Goal: Information Seeking & Learning: Learn about a topic

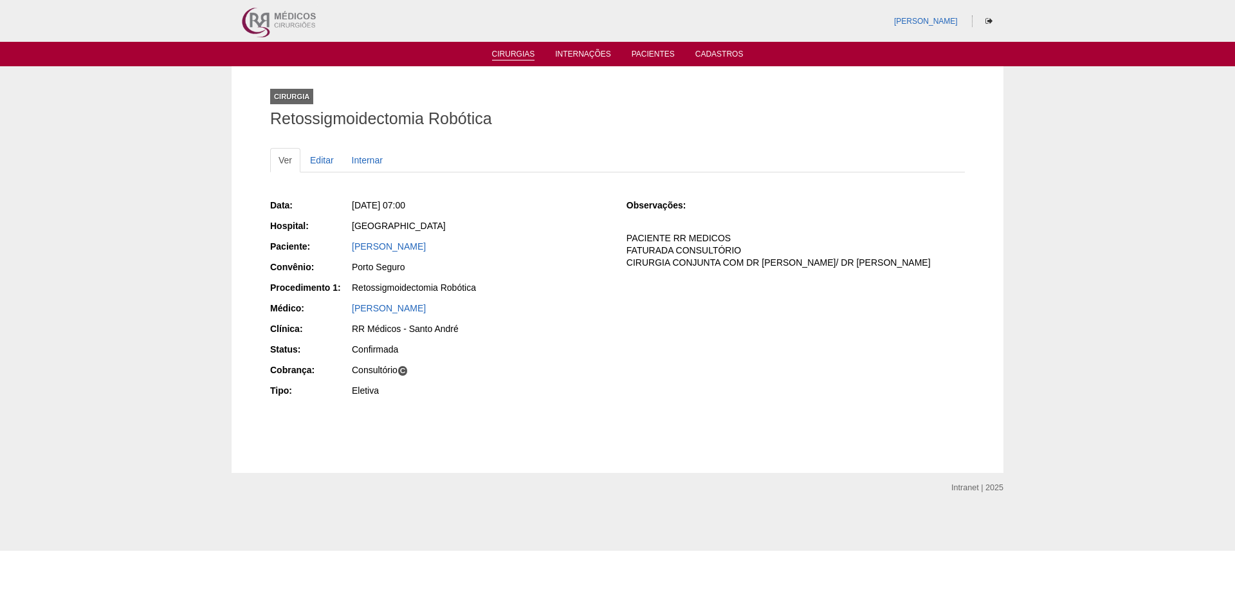
click at [524, 53] on link "Cirurgias" at bounding box center [513, 55] width 43 height 11
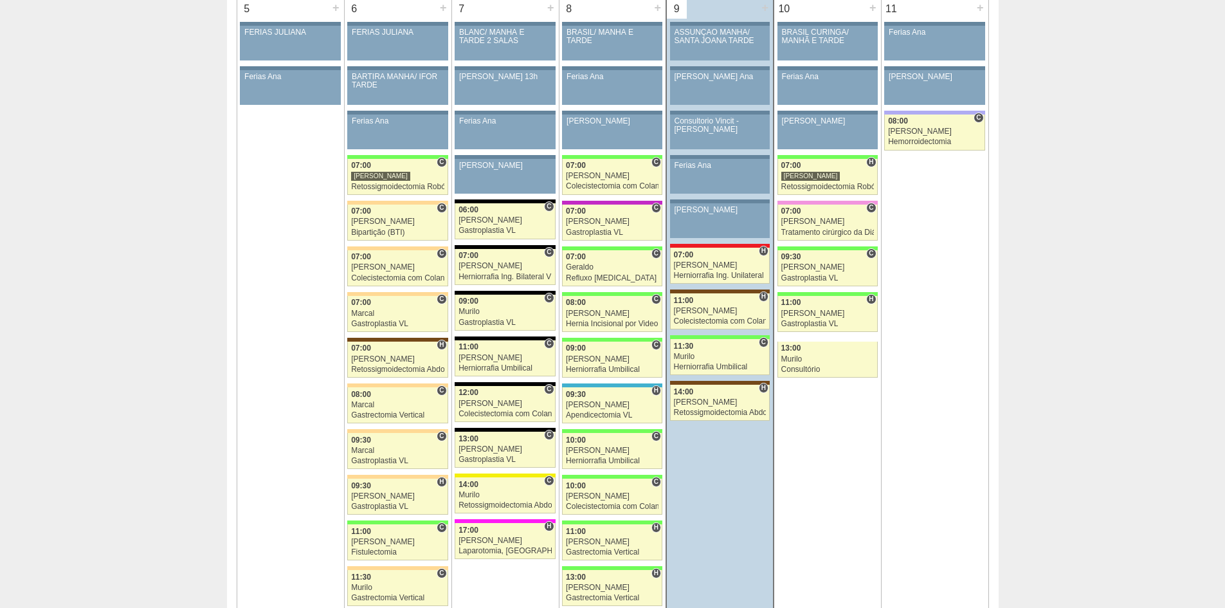
scroll to position [708, 0]
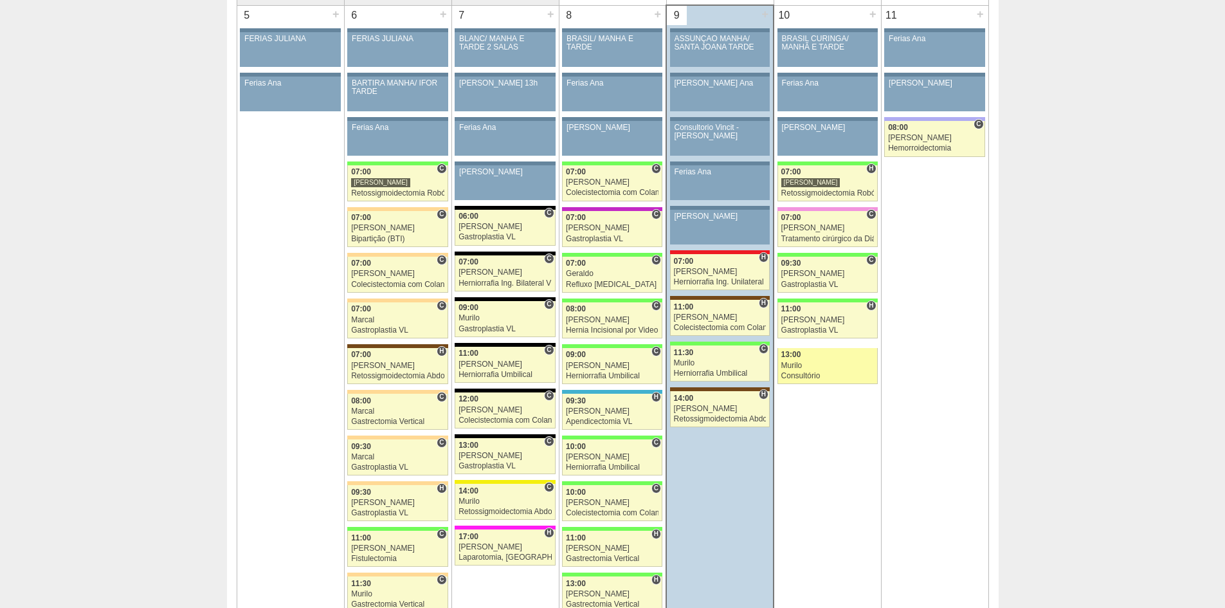
click at [822, 368] on div "Murilo" at bounding box center [827, 365] width 93 height 8
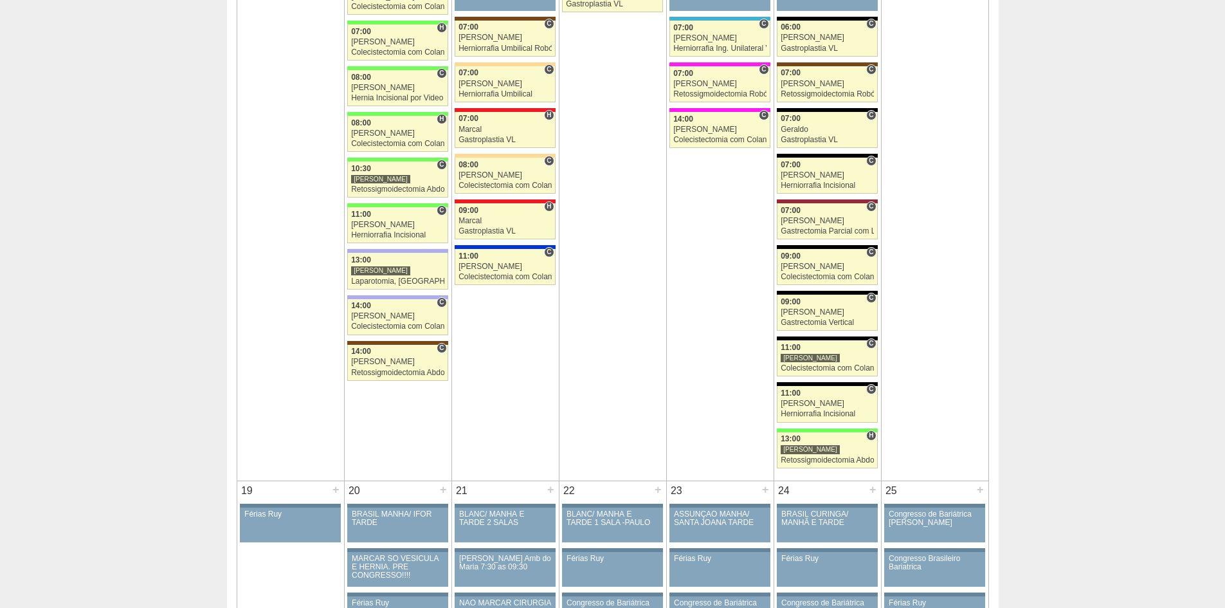
scroll to position [1544, 0]
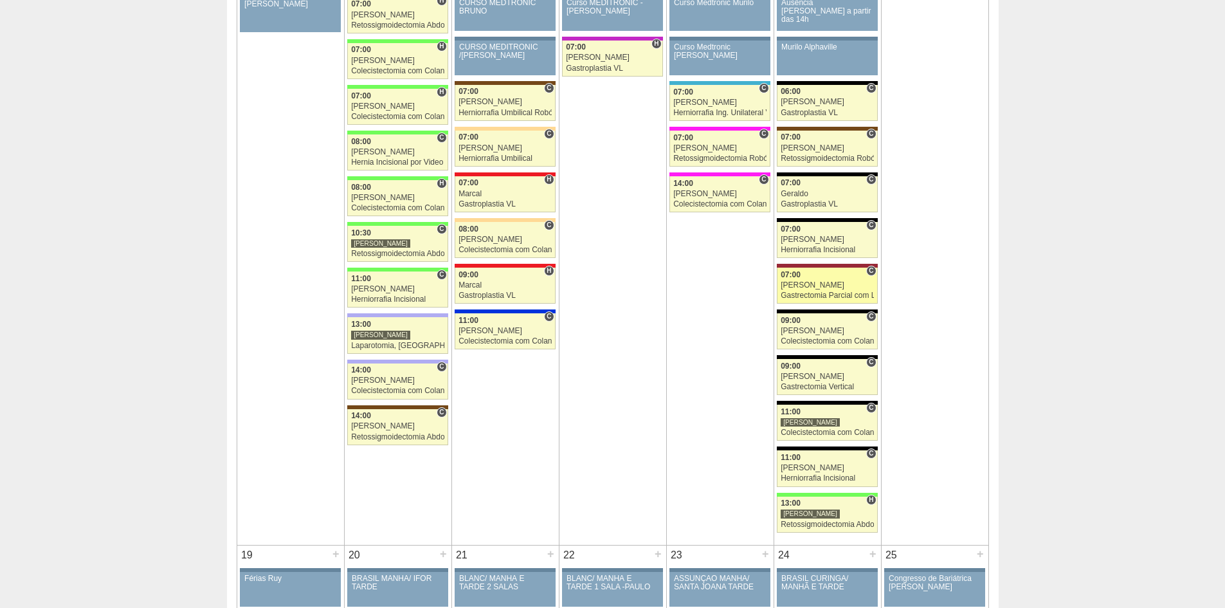
click at [872, 284] on div "[PERSON_NAME]" at bounding box center [827, 285] width 93 height 8
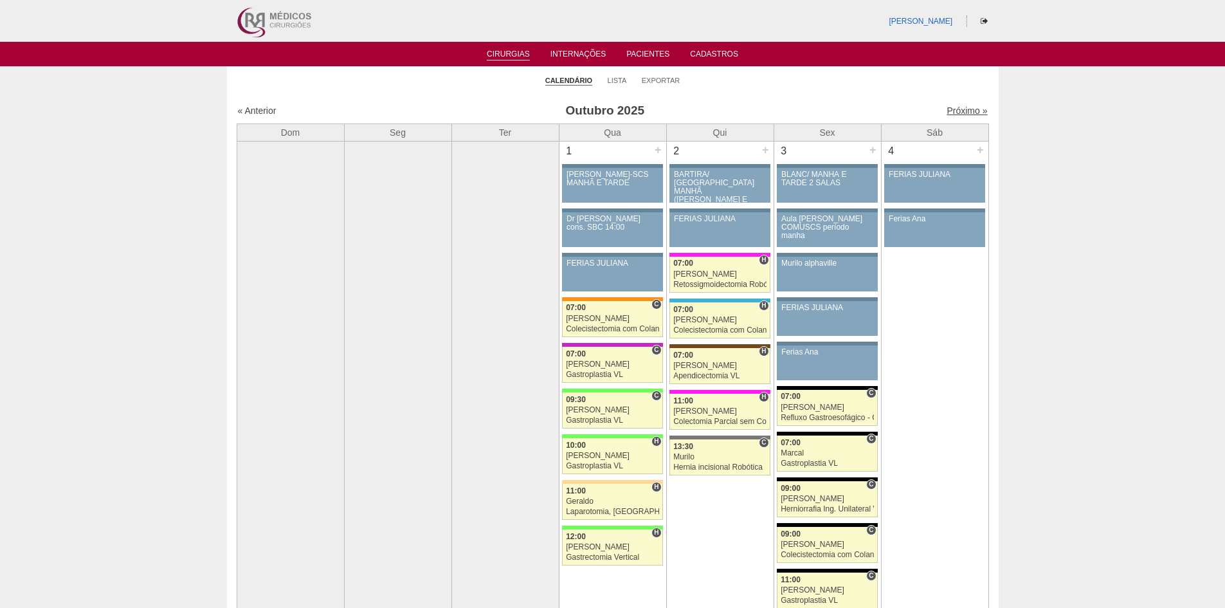
click at [947, 106] on link "Próximo »" at bounding box center [967, 110] width 41 height 10
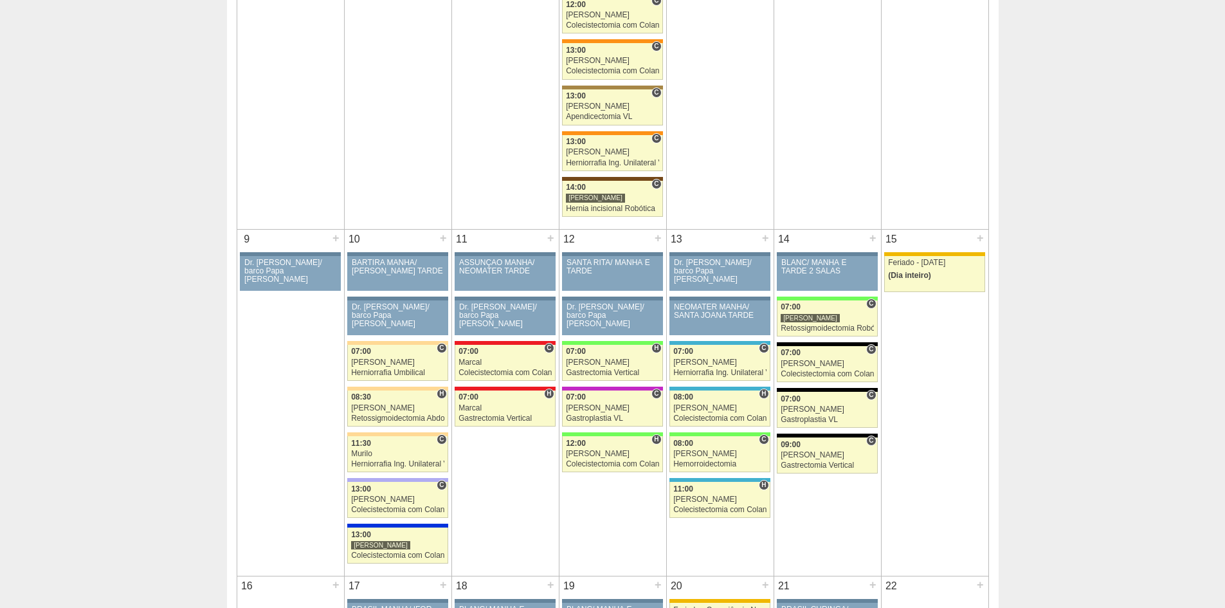
scroll to position [708, 0]
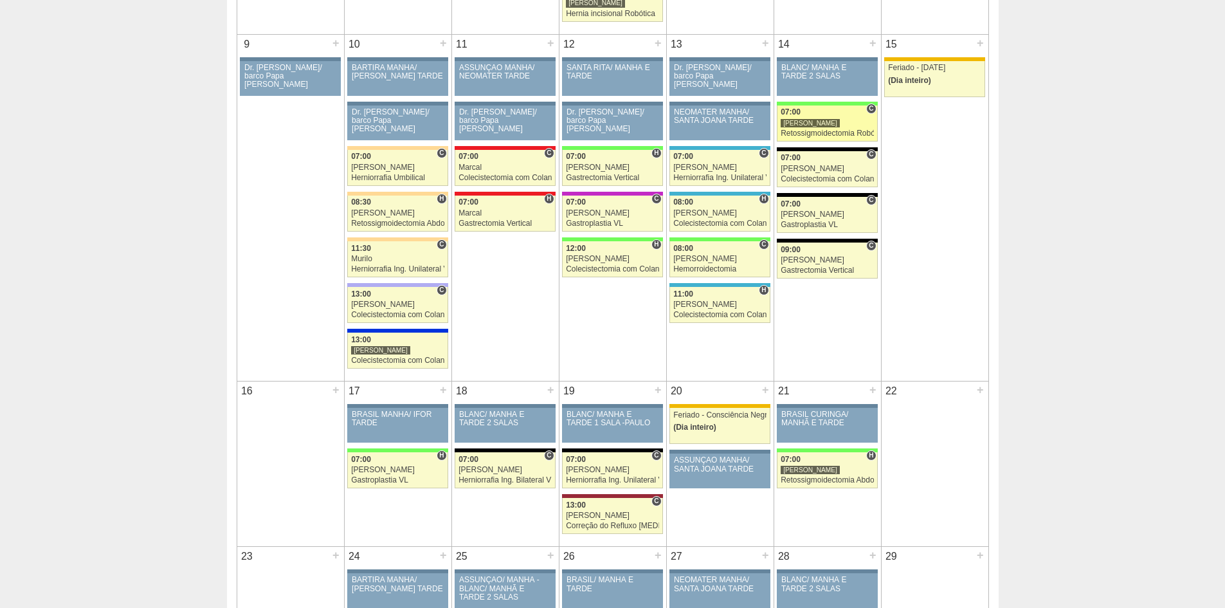
click at [823, 116] on div "07:00" at bounding box center [827, 112] width 93 height 8
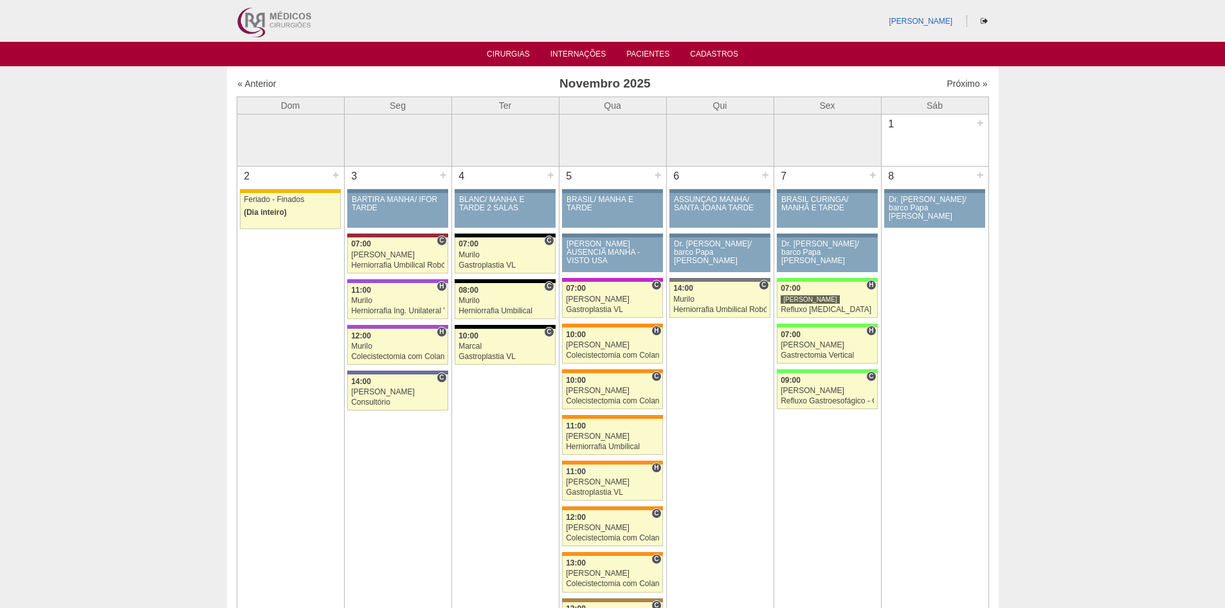
scroll to position [708, 0]
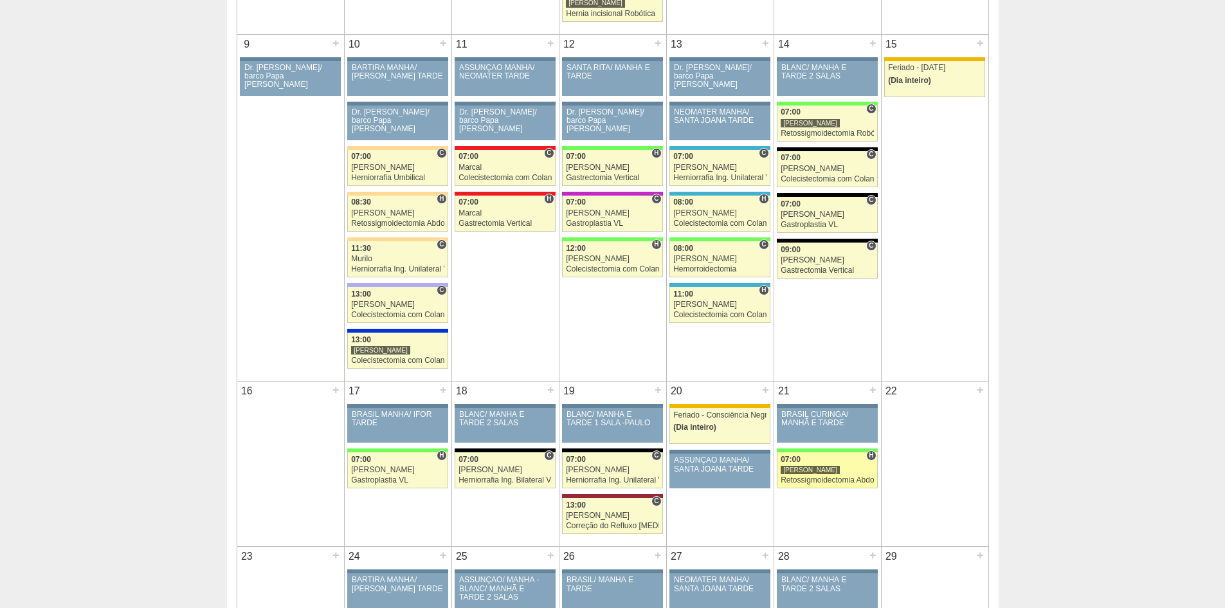
click at [829, 459] on div "07:00" at bounding box center [827, 459] width 93 height 8
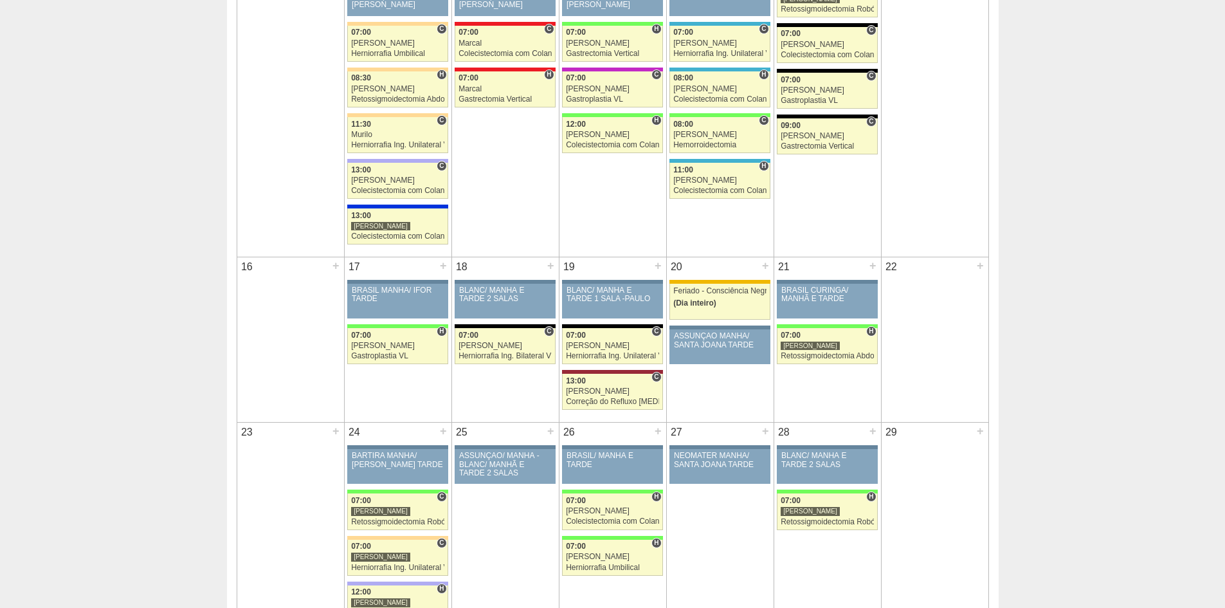
scroll to position [900, 0]
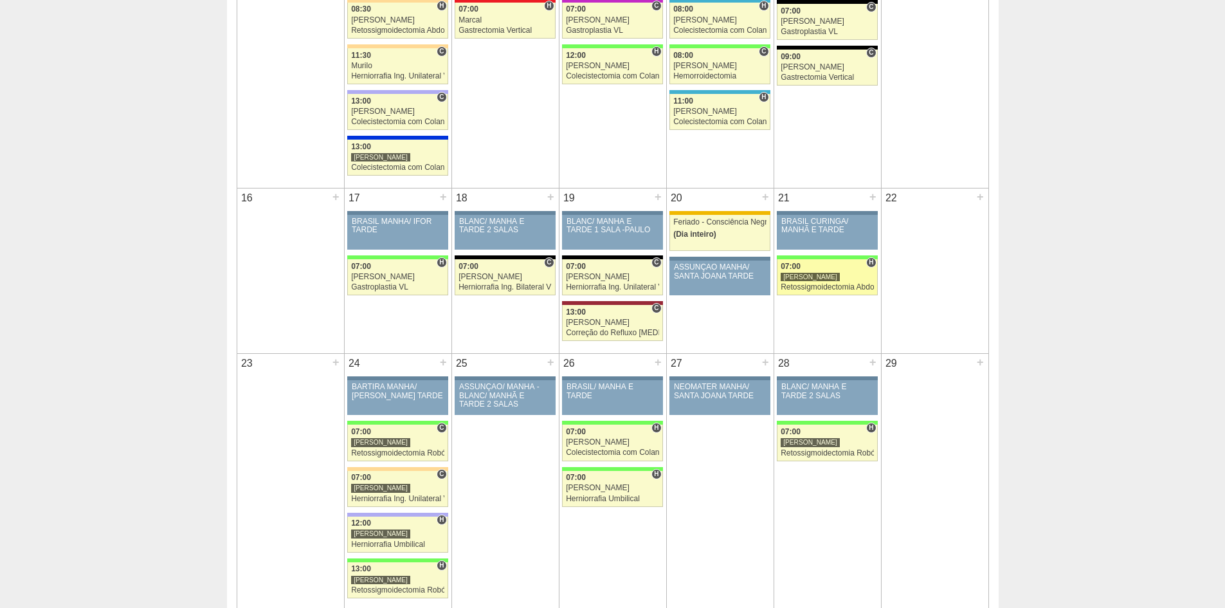
click at [814, 278] on div "[PERSON_NAME]" at bounding box center [827, 277] width 93 height 8
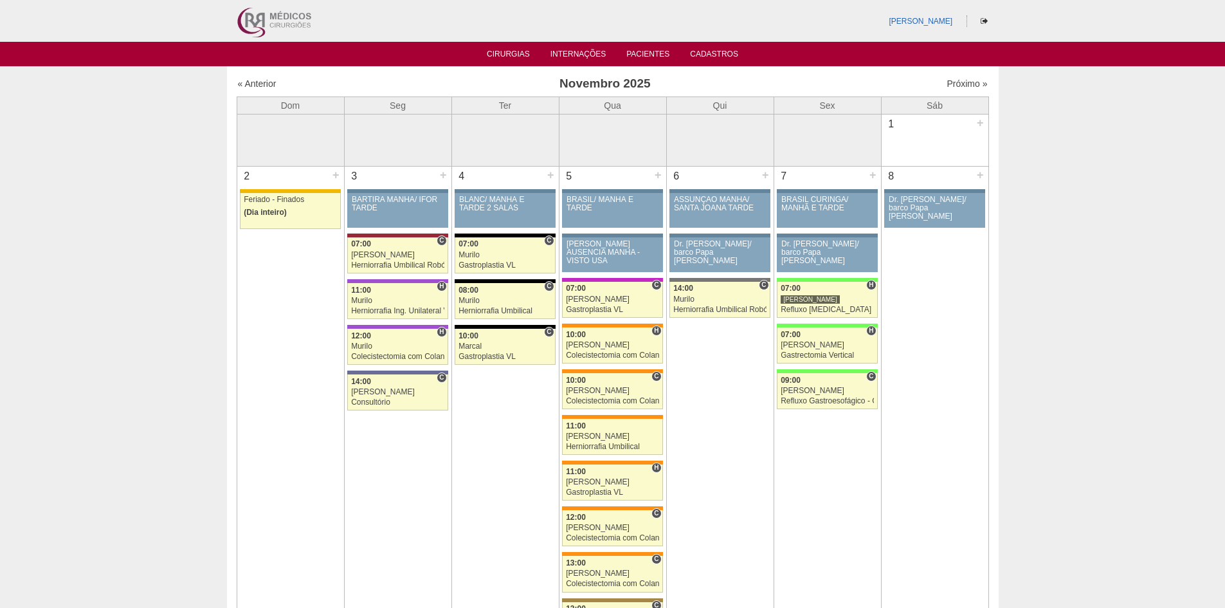
scroll to position [900, 0]
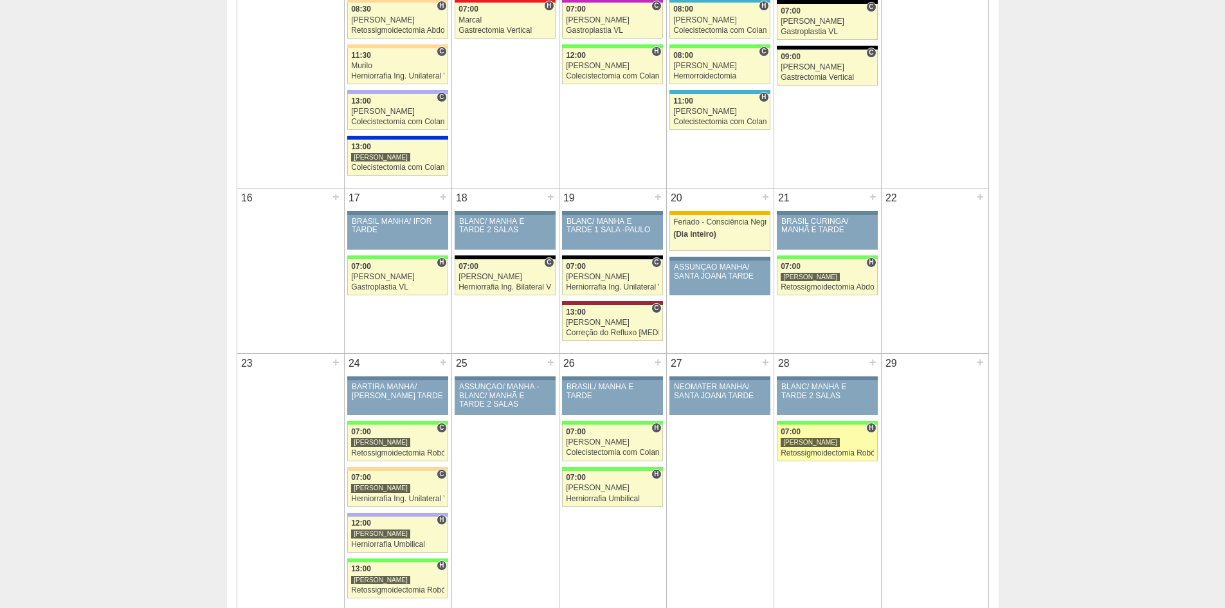
click at [805, 439] on div "[PERSON_NAME]" at bounding box center [827, 442] width 93 height 8
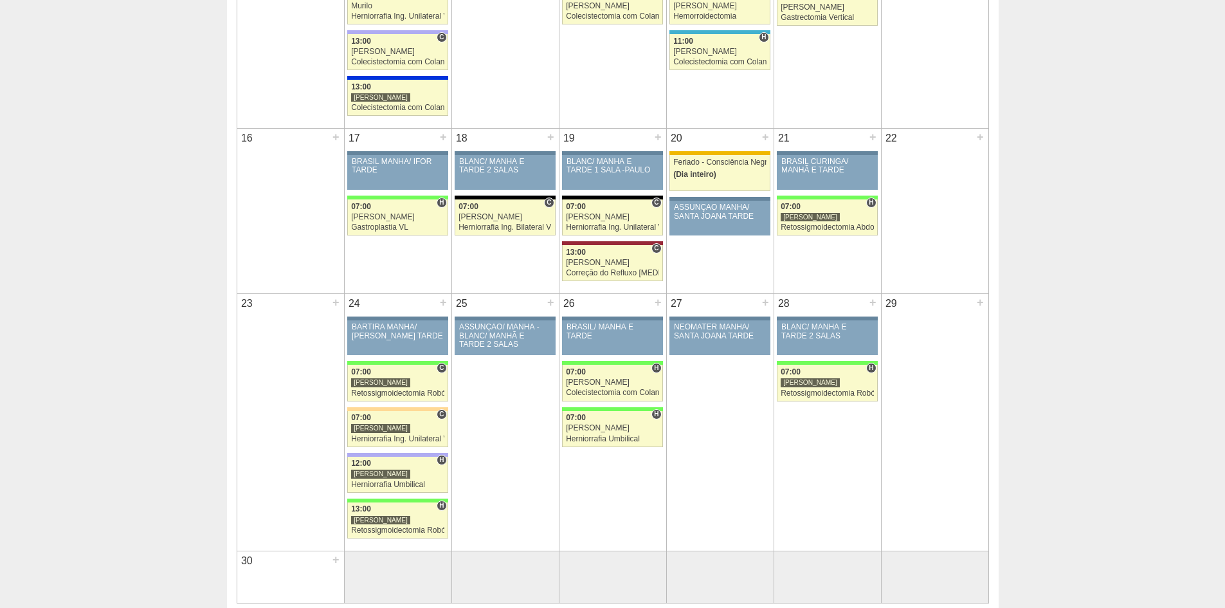
scroll to position [1029, 0]
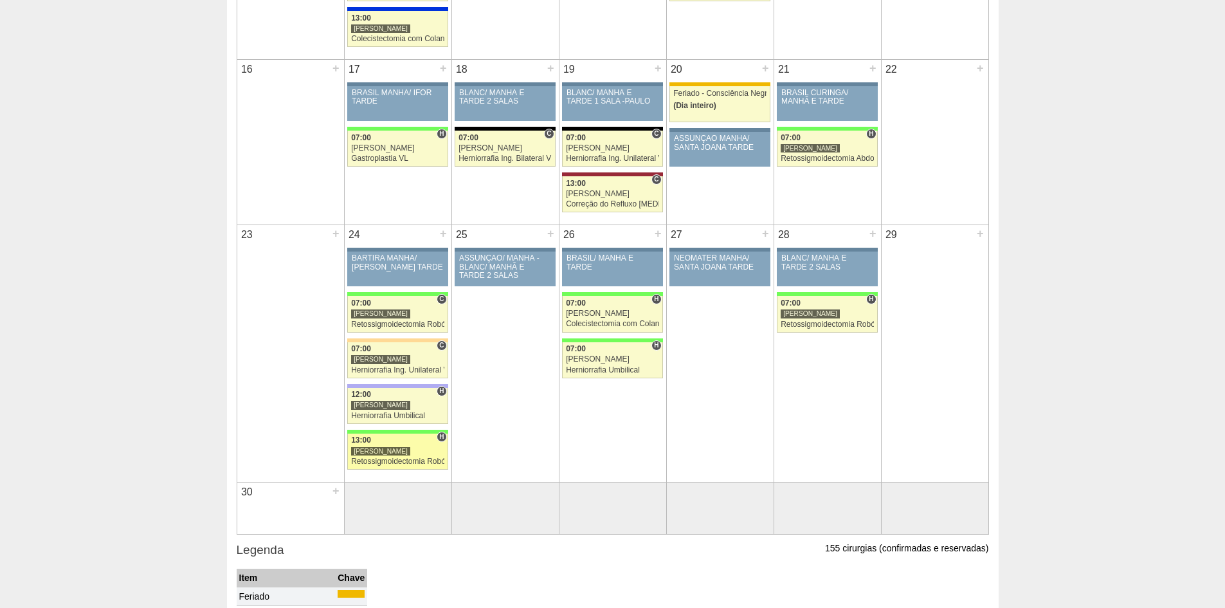
click at [383, 441] on div "13:00" at bounding box center [397, 440] width 93 height 8
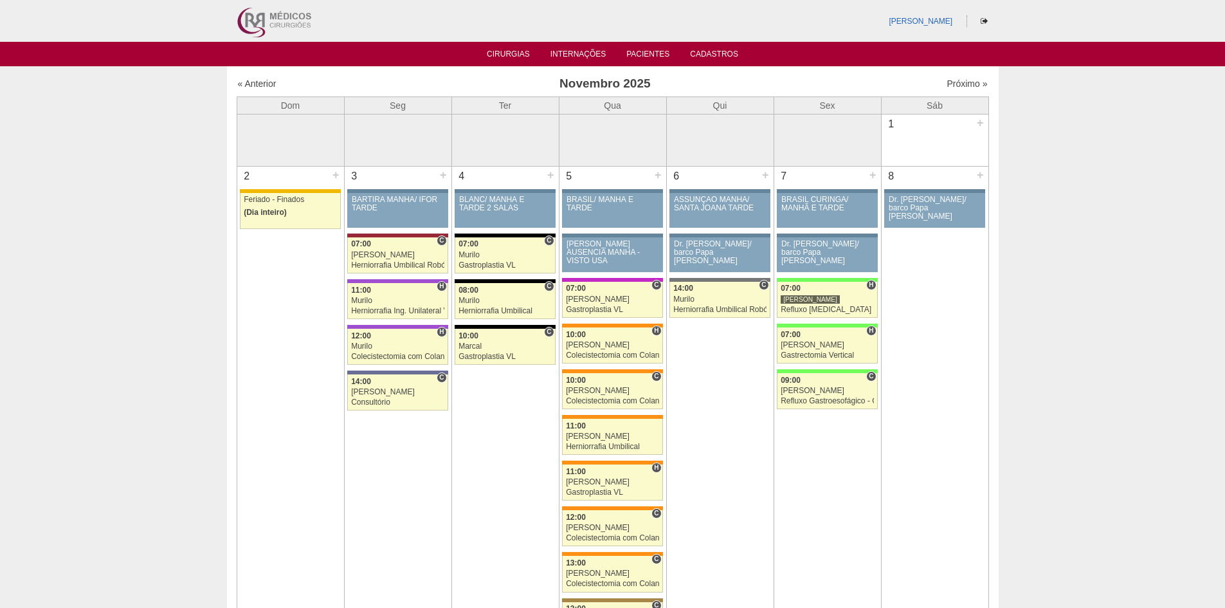
scroll to position [1029, 0]
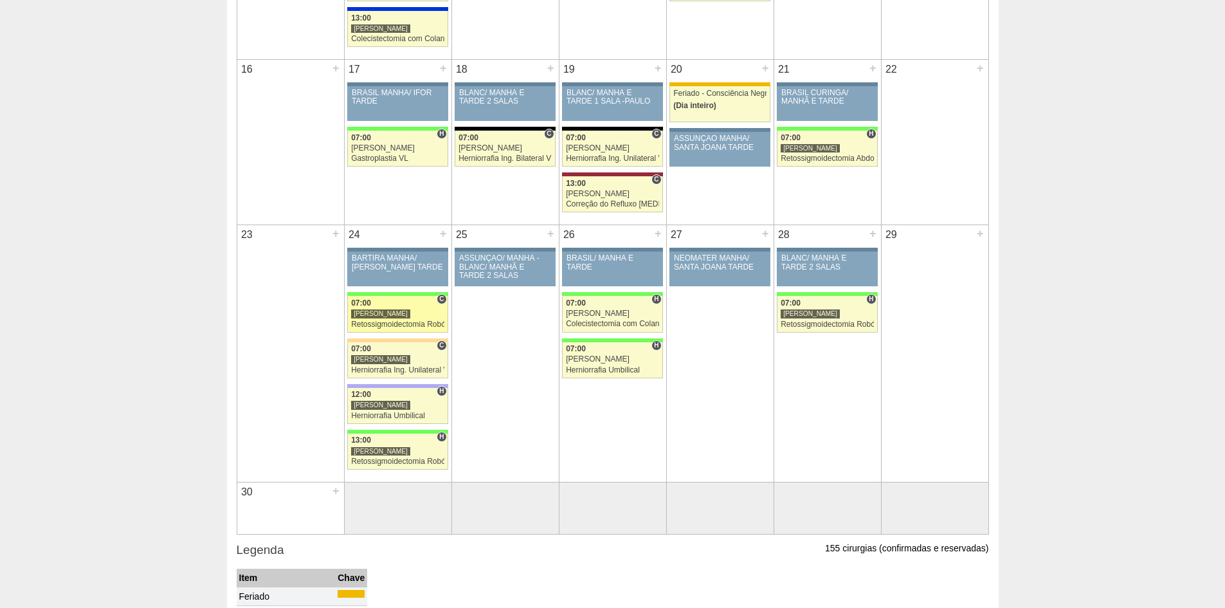
click at [391, 305] on div "07:00" at bounding box center [397, 303] width 93 height 8
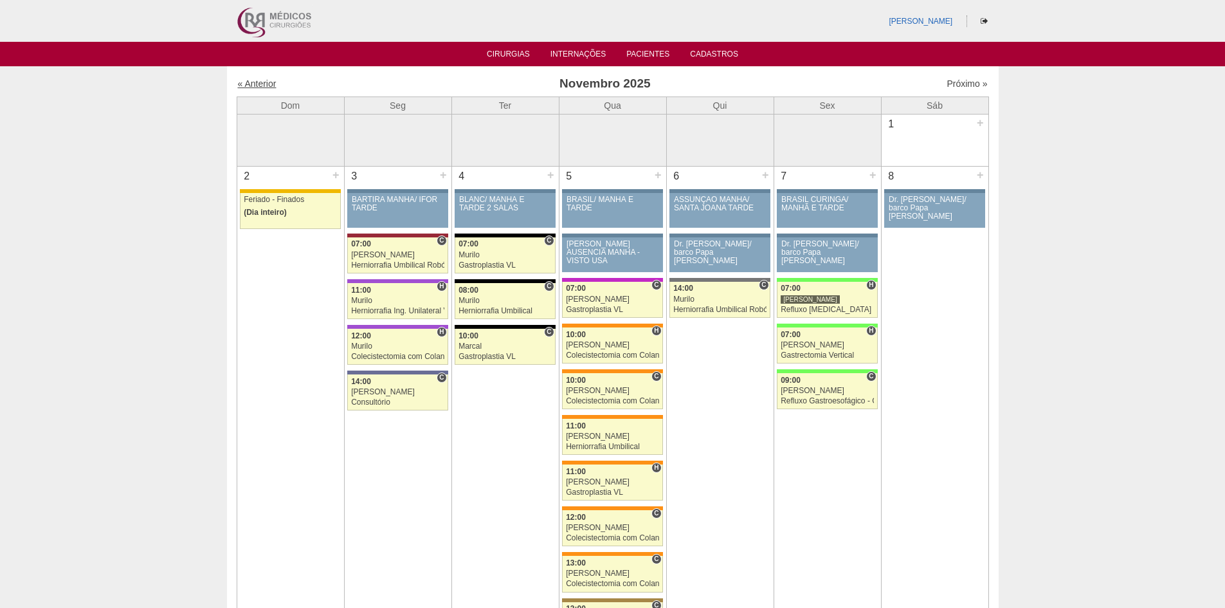
click at [251, 85] on link "« Anterior" at bounding box center [257, 83] width 39 height 10
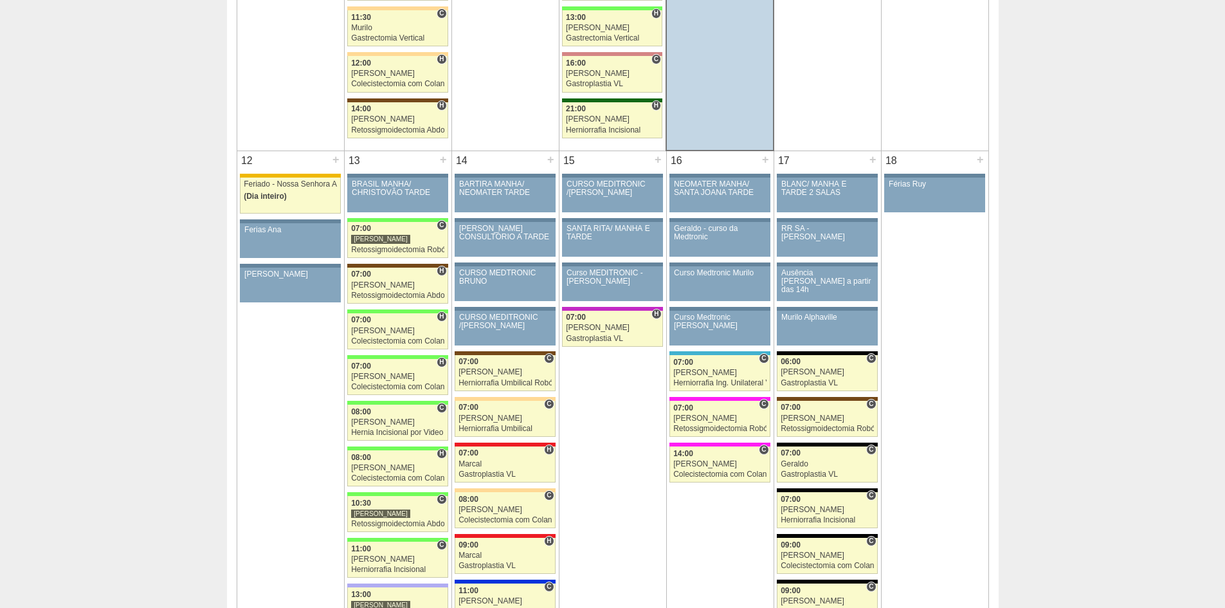
scroll to position [1351, 0]
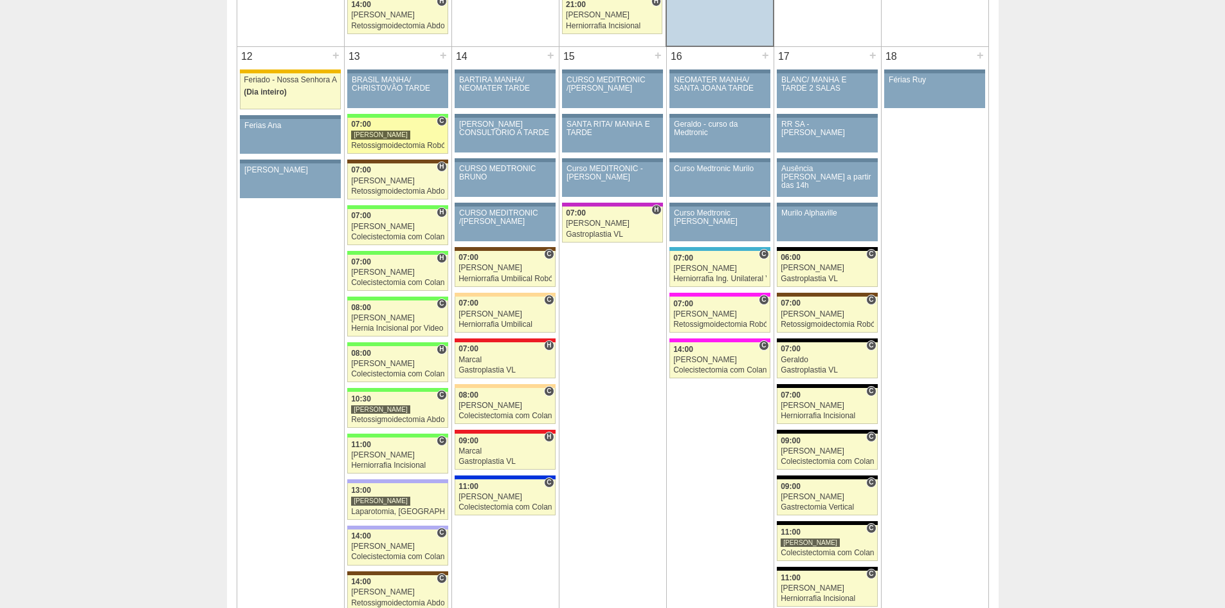
click at [385, 142] on div "Retossigmoidectomia Robótica" at bounding box center [397, 146] width 93 height 8
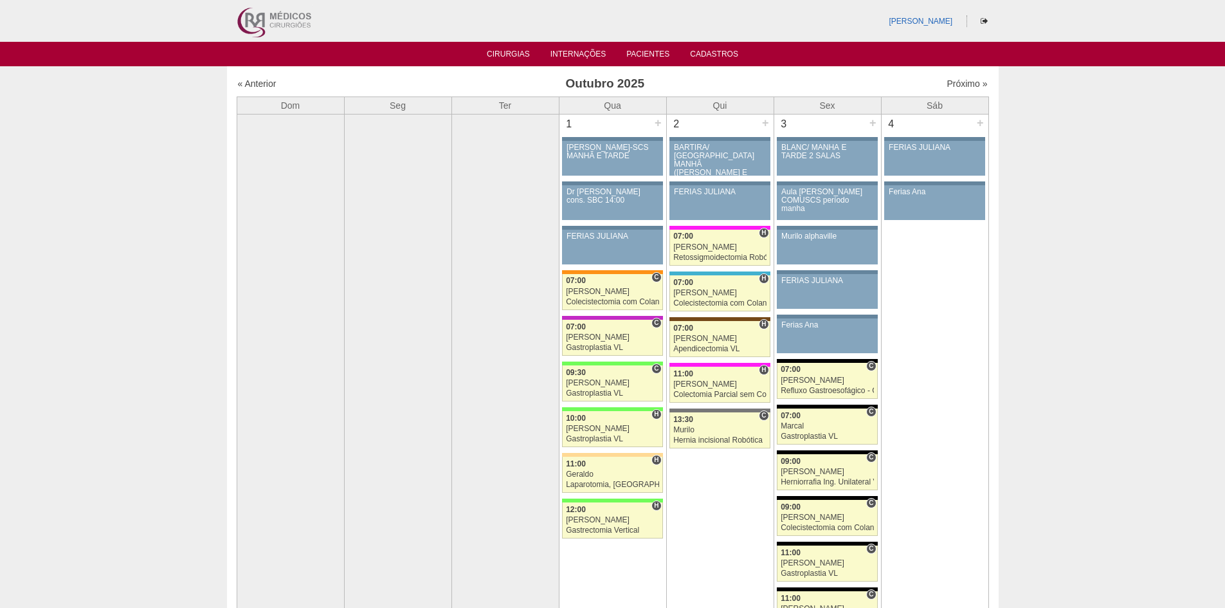
scroll to position [1351, 0]
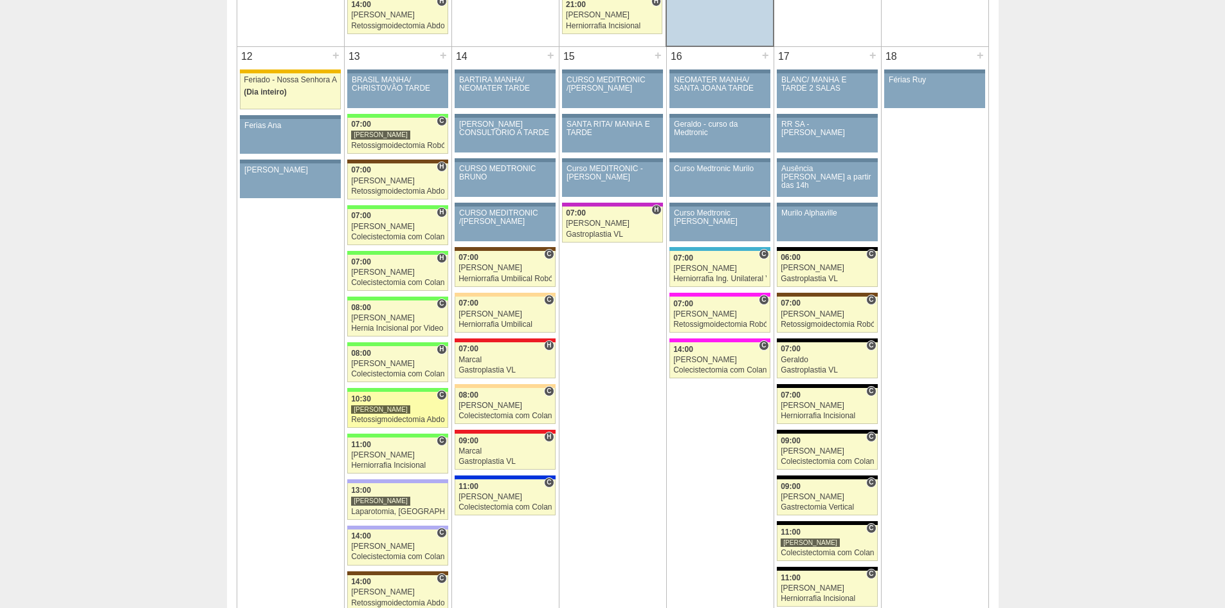
click at [400, 406] on div "[PERSON_NAME]" at bounding box center [397, 409] width 93 height 8
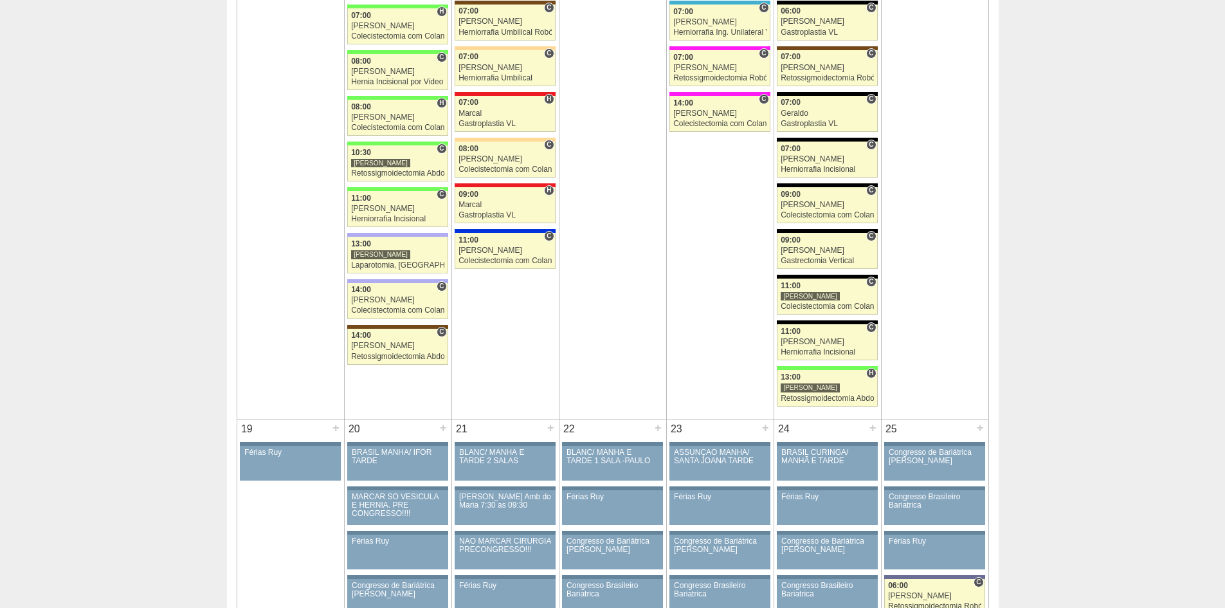
scroll to position [1608, 0]
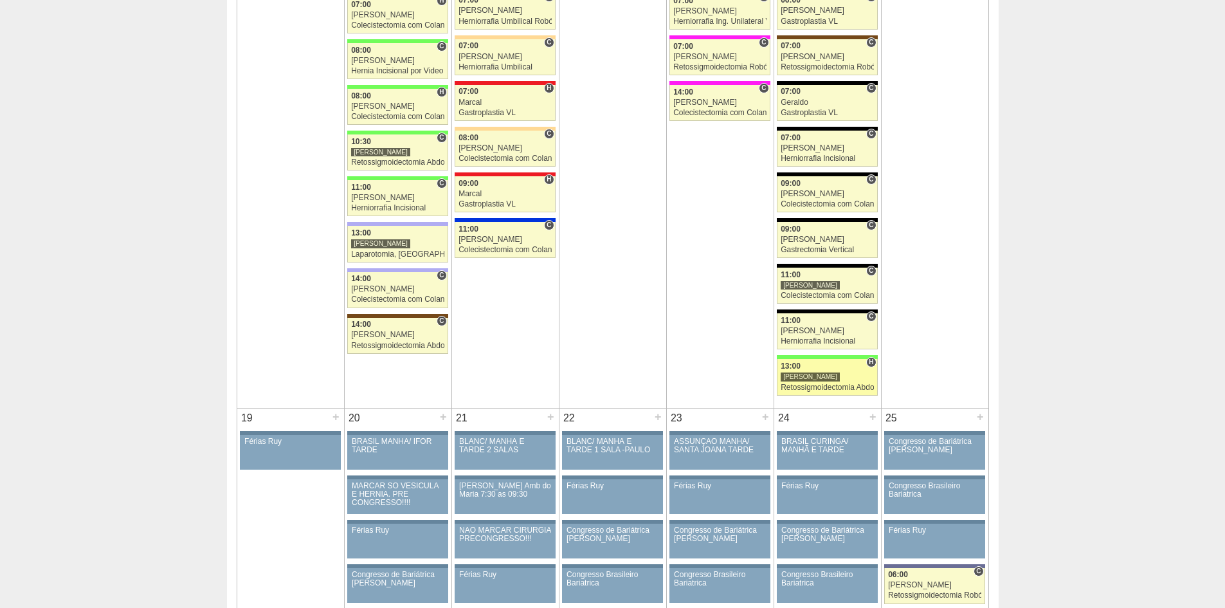
click at [850, 378] on div "[PERSON_NAME]" at bounding box center [827, 376] width 93 height 8
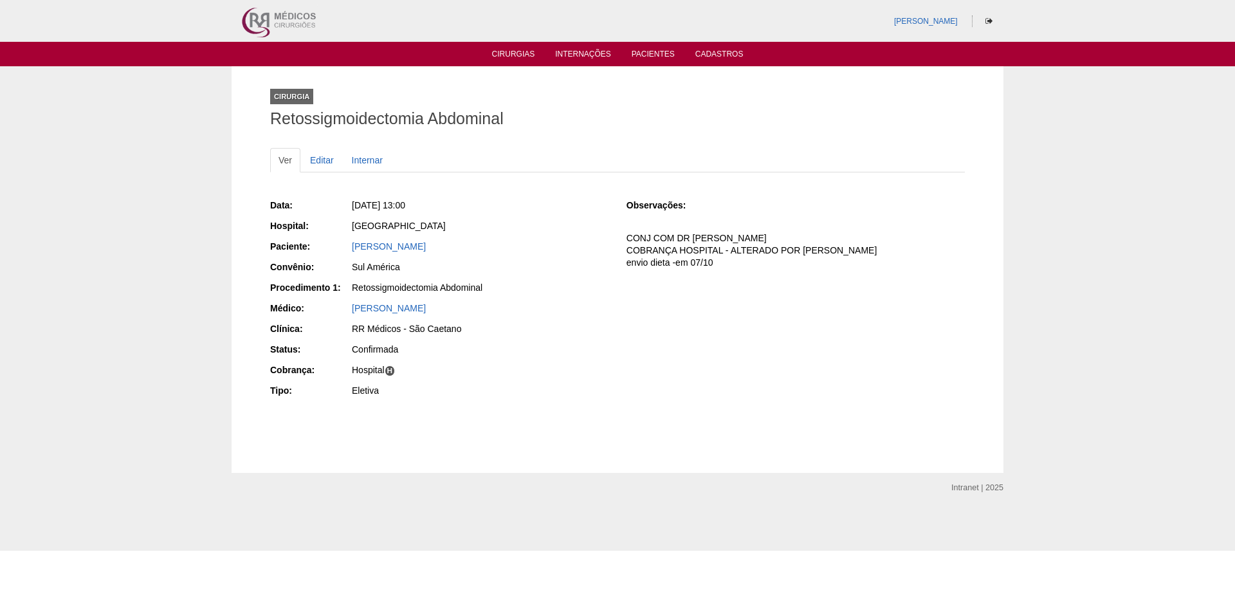
click at [55, 320] on div "Cirurgia Retossigmoidectomia Abdominal Ver Editar Internar Data: [DATE] 13:00 H…" at bounding box center [617, 269] width 1235 height 406
click at [513, 52] on link "Cirurgias" at bounding box center [513, 55] width 43 height 11
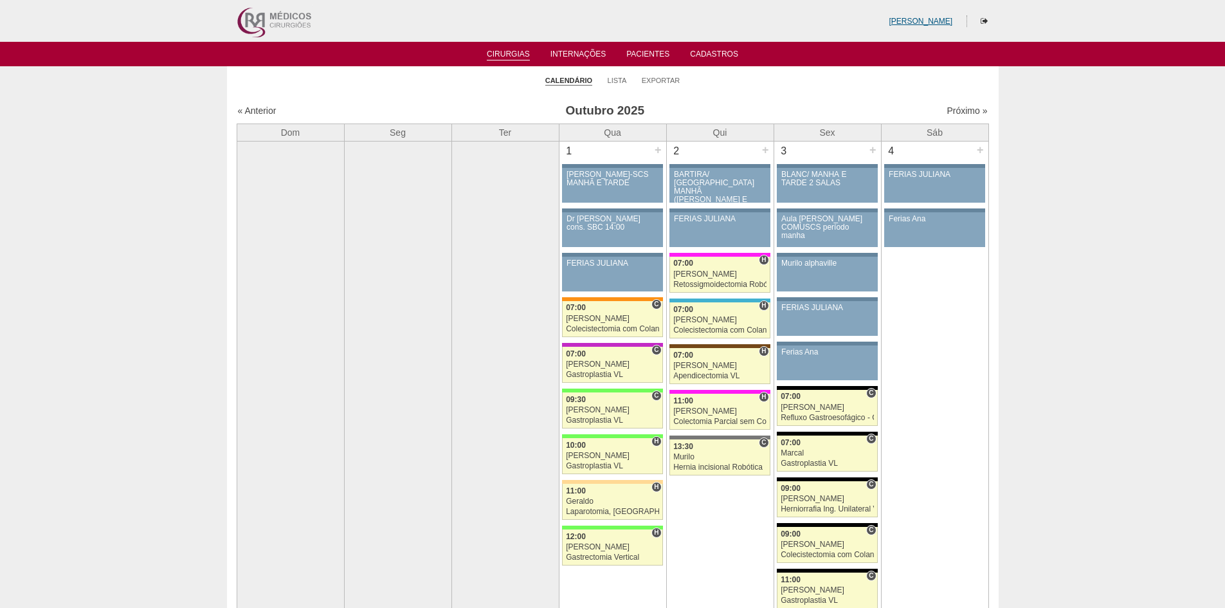
click at [945, 21] on link "[PERSON_NAME]" at bounding box center [921, 21] width 64 height 9
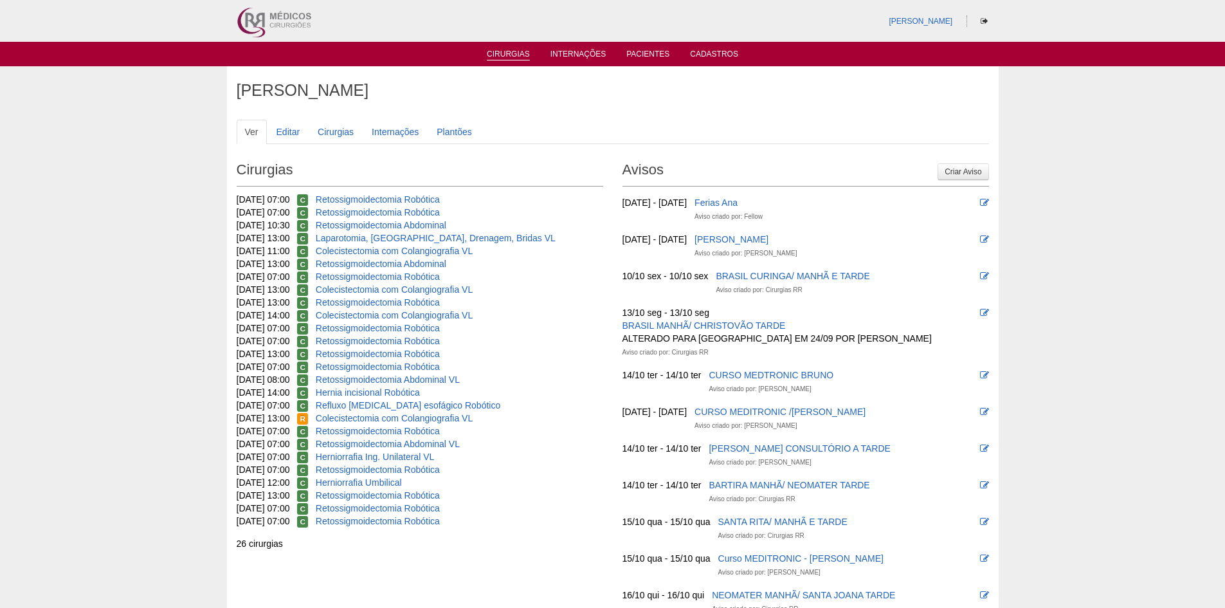
click at [496, 55] on link "Cirurgias" at bounding box center [508, 55] width 43 height 11
